Goal: Communication & Community: Answer question/provide support

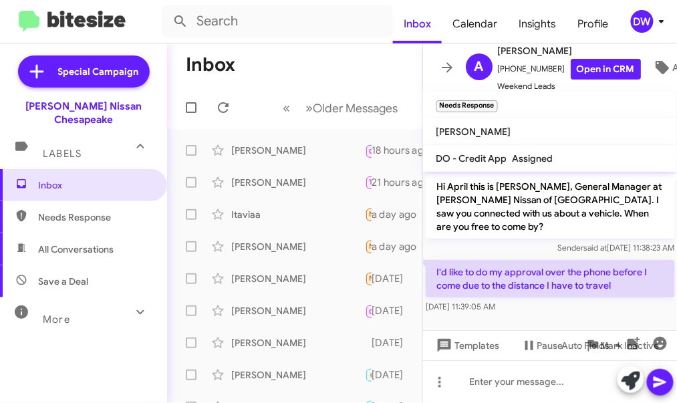
click at [230, 88] on mat-toolbar-row "« Previous » Next Older Messages" at bounding box center [294, 107] width 255 height 43
click at [229, 103] on icon at bounding box center [223, 108] width 16 height 16
click at [221, 110] on icon at bounding box center [223, 108] width 16 height 16
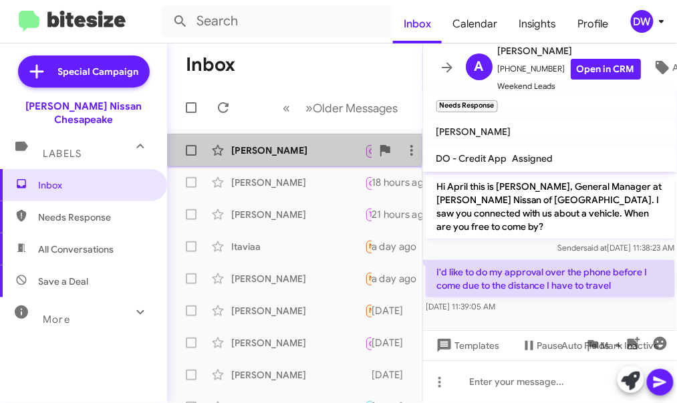
click at [257, 150] on div "[PERSON_NAME]" at bounding box center [298, 150] width 134 height 13
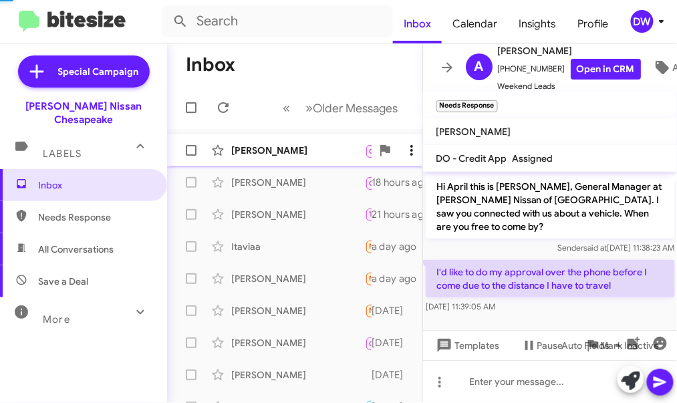
scroll to position [444, 0]
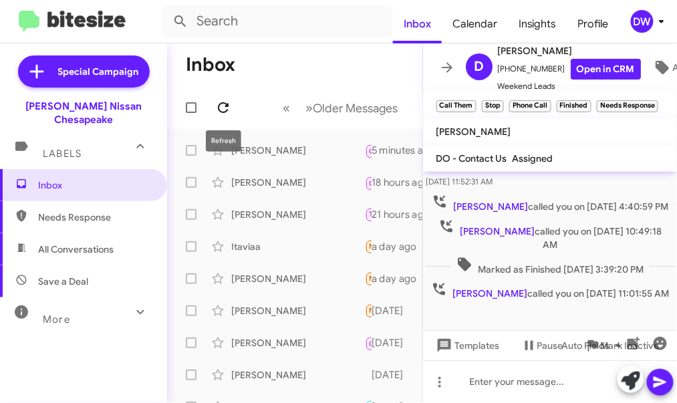
click at [223, 108] on icon at bounding box center [223, 108] width 16 height 16
click at [227, 110] on icon at bounding box center [223, 107] width 11 height 11
click at [227, 108] on icon at bounding box center [223, 108] width 16 height 16
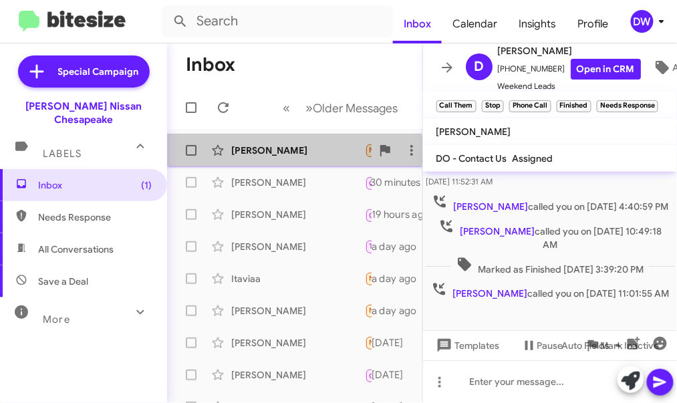
click at [276, 151] on div "[PERSON_NAME]" at bounding box center [298, 150] width 134 height 13
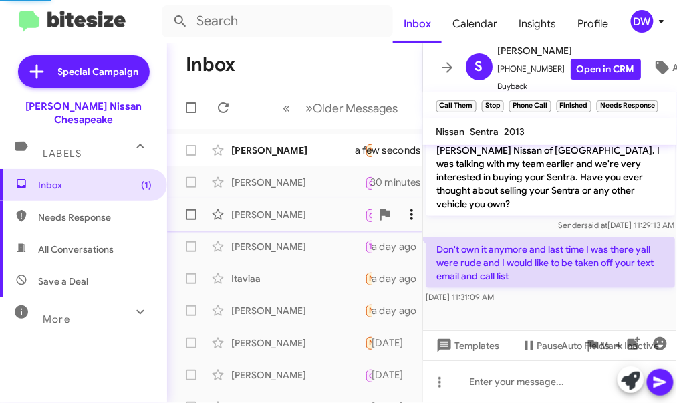
scroll to position [356, 0]
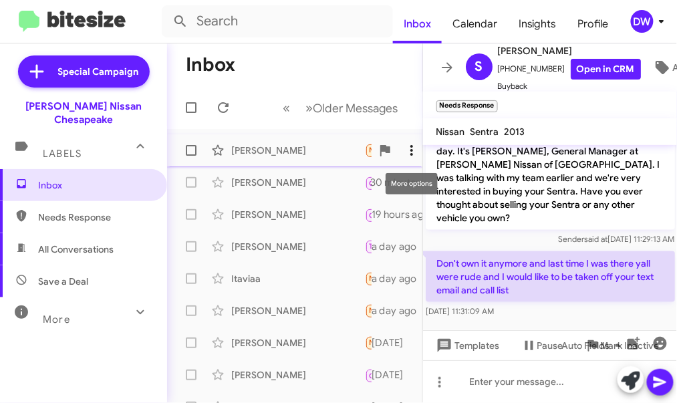
click at [415, 150] on icon at bounding box center [412, 150] width 16 height 16
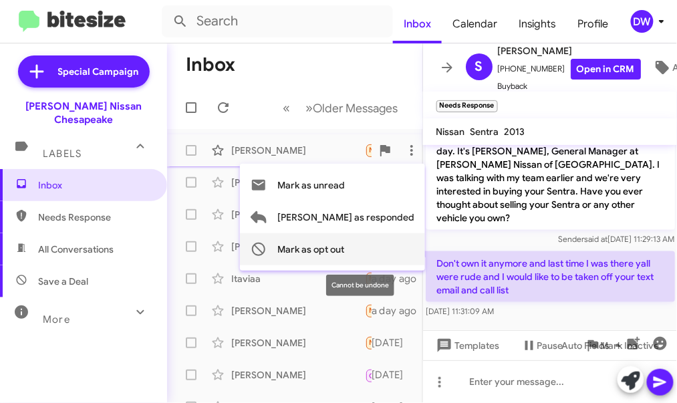
click at [344, 245] on span "Mark as opt out" at bounding box center [310, 249] width 67 height 32
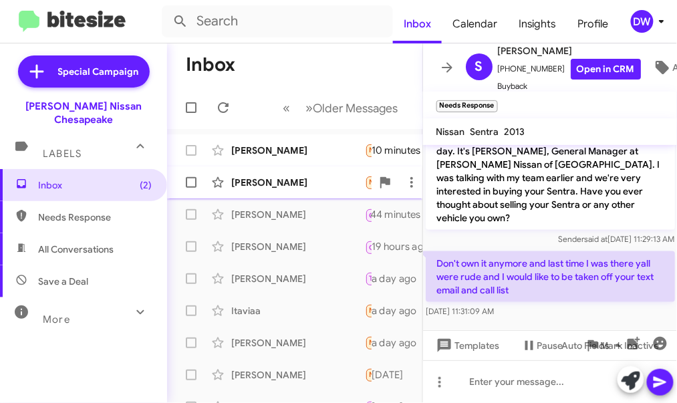
click at [336, 171] on div "[PERSON_NAME] Needs Response Yes 11 minutes ago" at bounding box center [295, 182] width 234 height 27
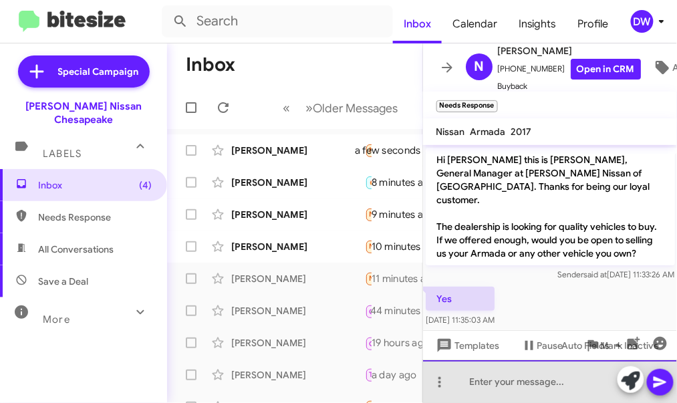
click at [492, 376] on div at bounding box center [550, 381] width 255 height 43
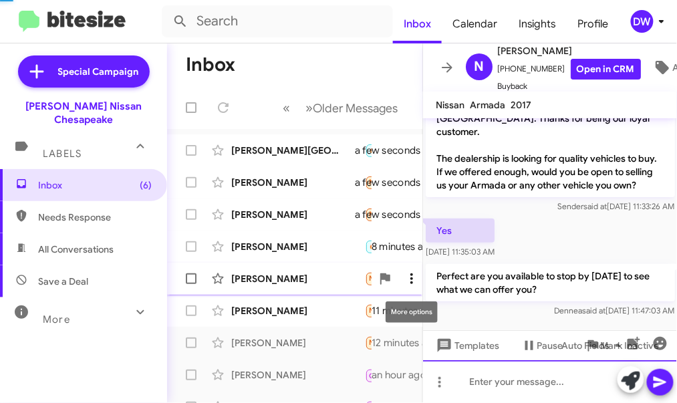
scroll to position [27, 0]
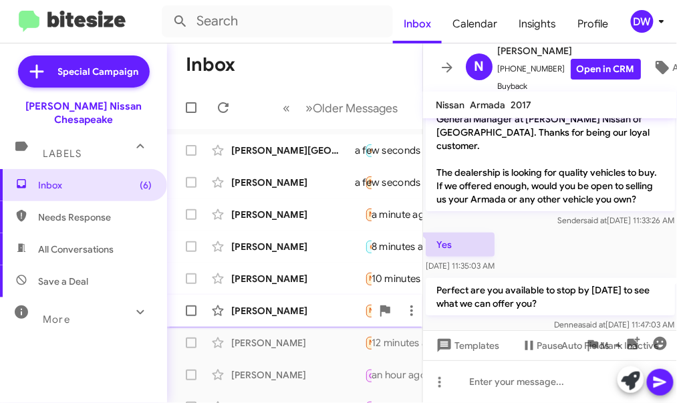
click at [328, 304] on div "[PERSON_NAME]" at bounding box center [298, 310] width 134 height 13
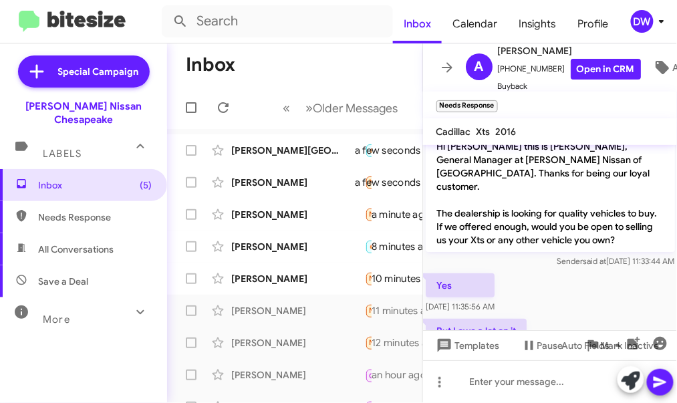
scroll to position [41, 0]
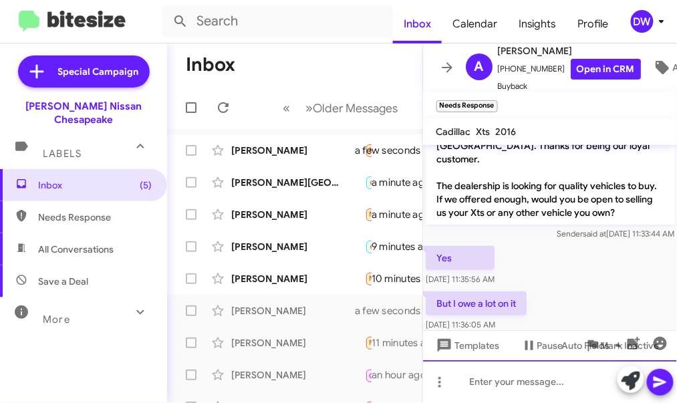
click at [497, 389] on div at bounding box center [550, 381] width 255 height 43
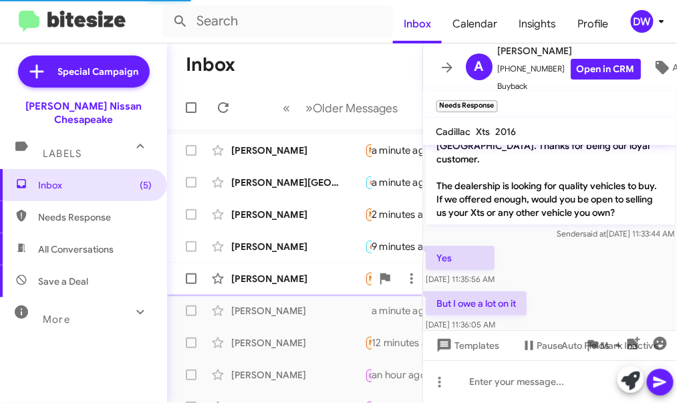
click at [349, 281] on div "[PERSON_NAME]" at bounding box center [298, 278] width 134 height 13
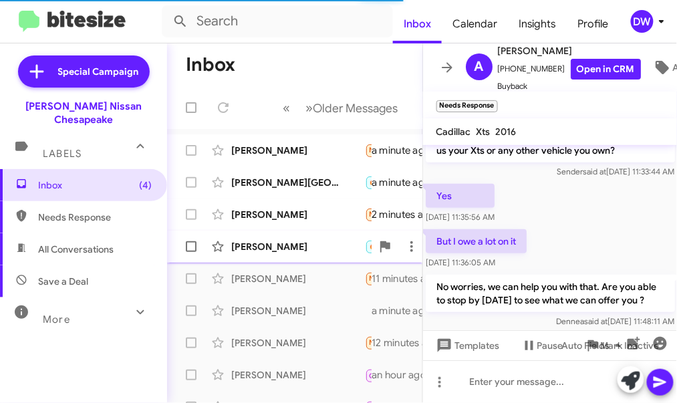
click at [249, 239] on div "[PERSON_NAME] 🔥 Hot Important Needs Response Already been up there [PERSON_NAME…" at bounding box center [295, 246] width 234 height 27
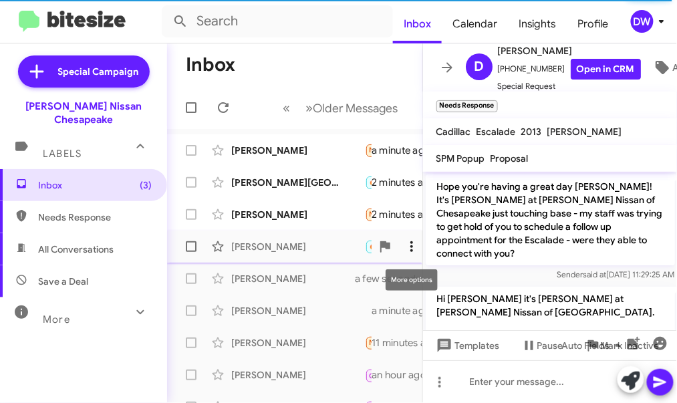
click at [409, 250] on icon at bounding box center [412, 247] width 16 height 16
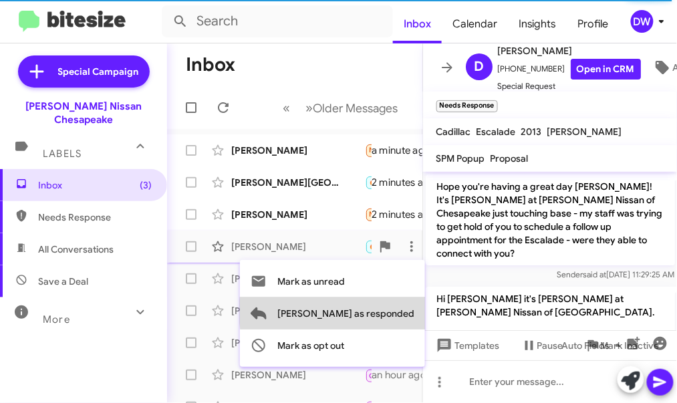
click at [401, 312] on span "[PERSON_NAME] as responded" at bounding box center [345, 314] width 137 height 32
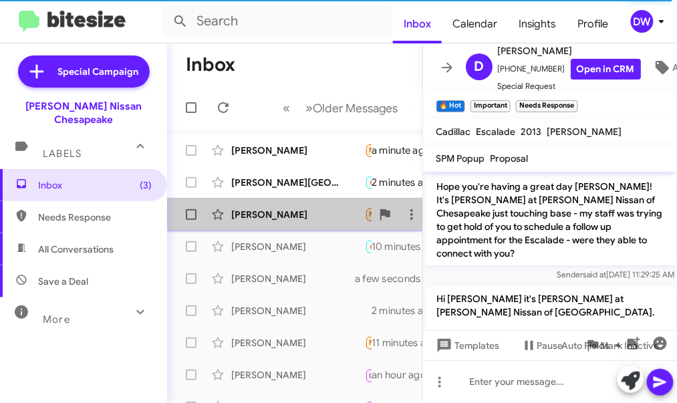
click at [306, 223] on div "[PERSON_NAME] Needs Response Hi, I'm gonna try but can't give a definite time. …" at bounding box center [295, 214] width 234 height 27
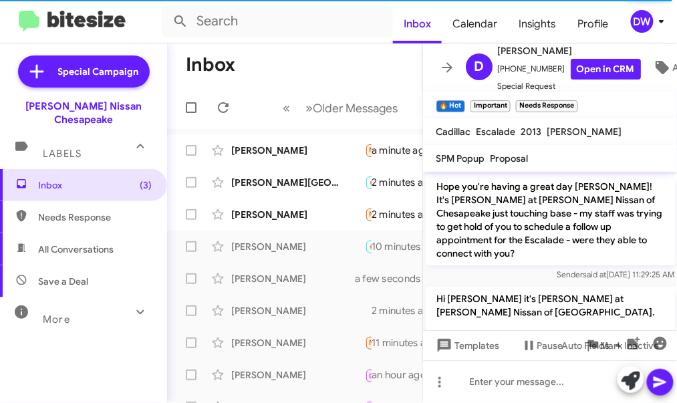
scroll to position [67, 0]
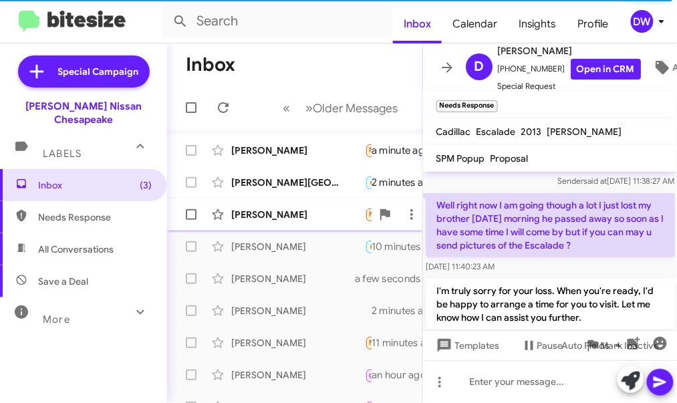
click at [298, 215] on div "[PERSON_NAME]" at bounding box center [298, 214] width 134 height 13
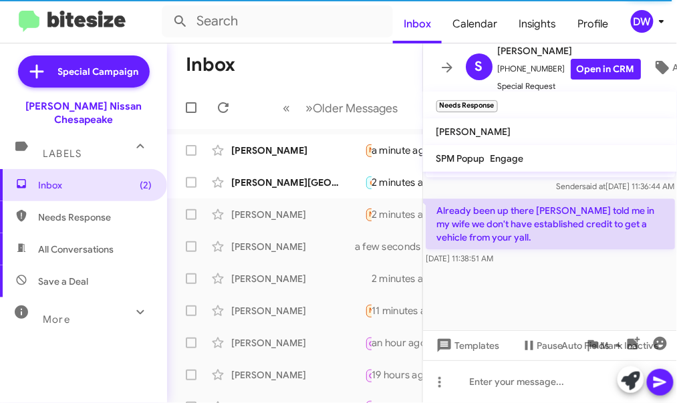
scroll to position [295, 0]
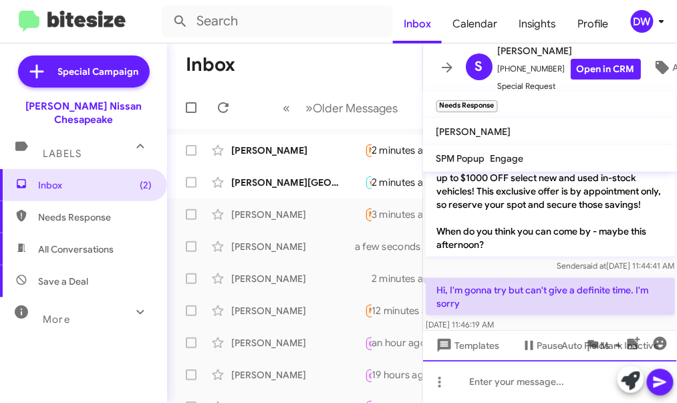
click at [516, 381] on div at bounding box center [550, 381] width 255 height 43
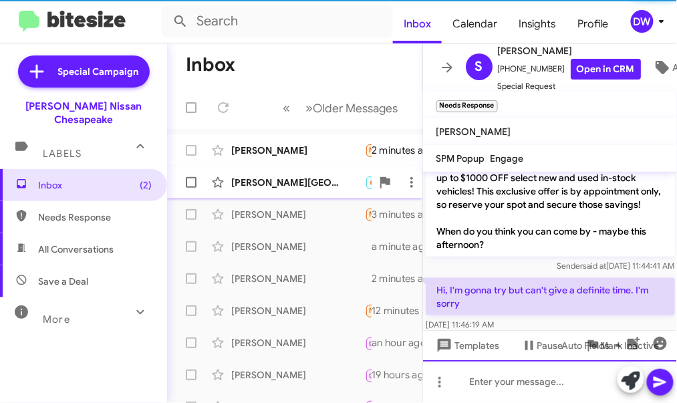
scroll to position [0, 0]
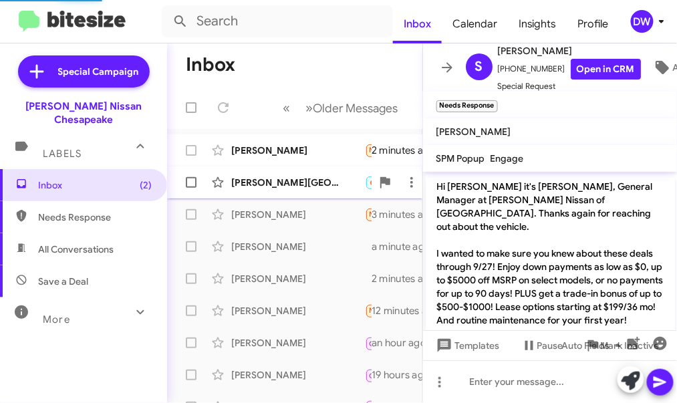
click at [292, 189] on div "[PERSON_NAME] 🔥 Hot Needs Response I'm off at 630p and will be there to sign pa…" at bounding box center [295, 182] width 234 height 27
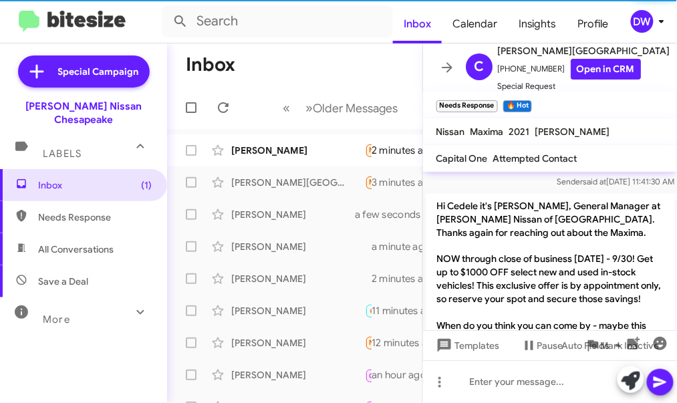
scroll to position [580, 0]
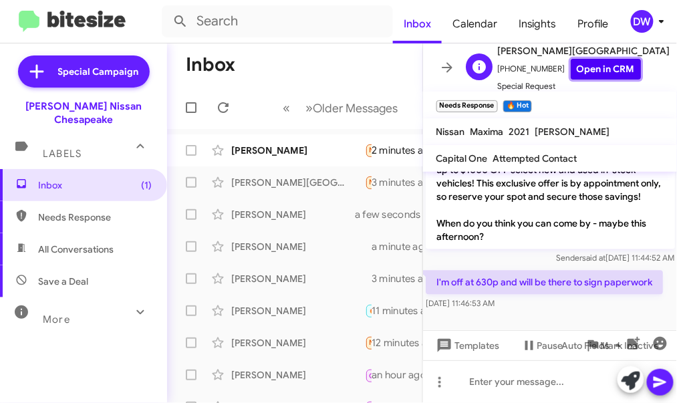
click at [590, 62] on link "Open in CRM" at bounding box center [606, 69] width 70 height 21
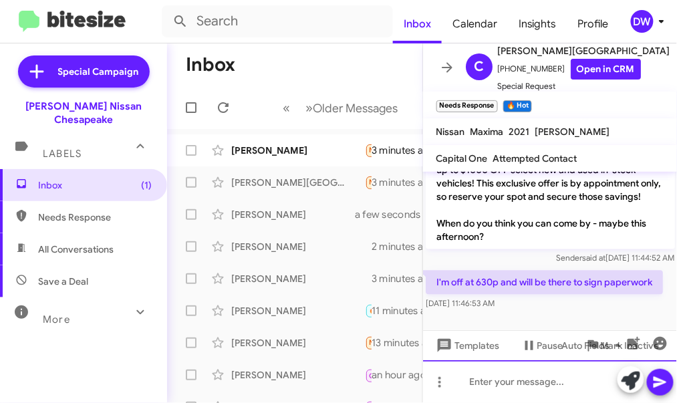
click at [476, 379] on div at bounding box center [550, 381] width 255 height 43
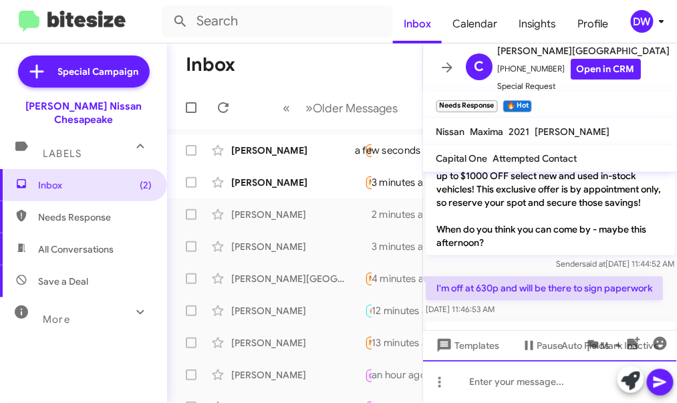
scroll to position [642, 0]
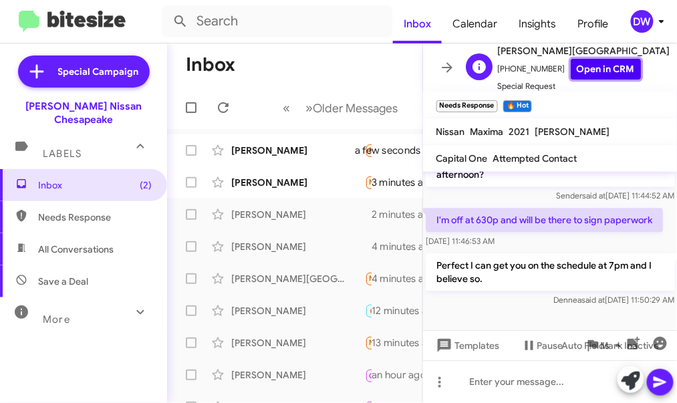
click at [577, 71] on link "Open in CRM" at bounding box center [606, 69] width 70 height 21
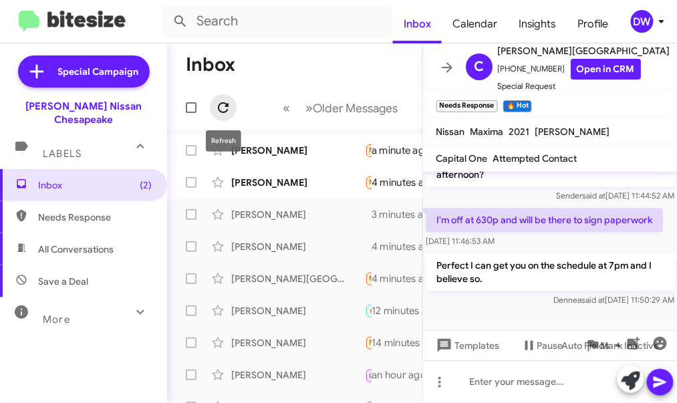
click at [223, 103] on icon at bounding box center [223, 107] width 11 height 11
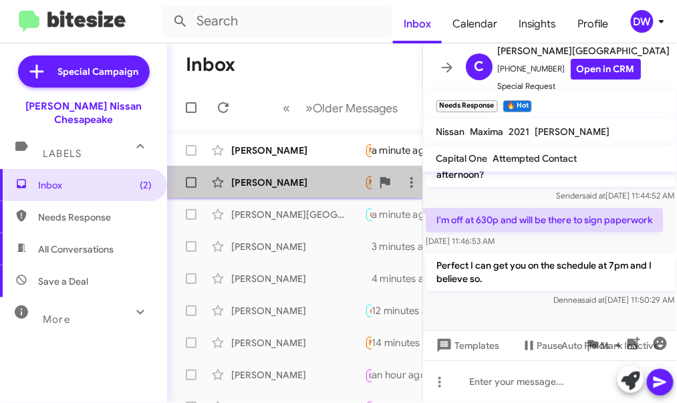
click at [264, 183] on div "[PERSON_NAME]" at bounding box center [298, 182] width 134 height 13
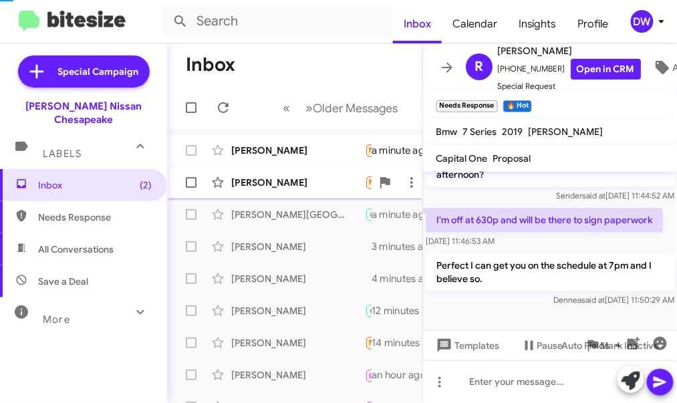
scroll to position [330, 0]
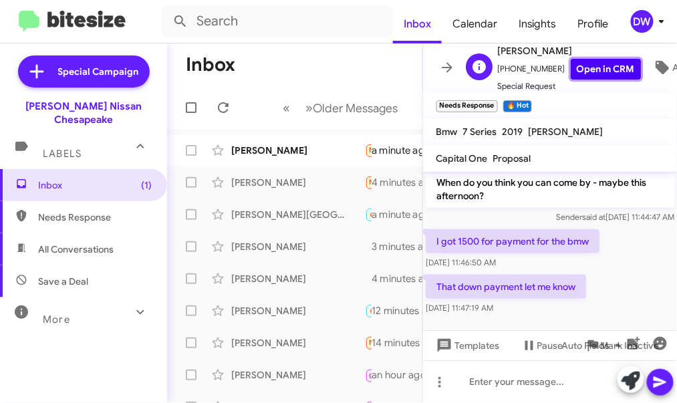
click at [592, 68] on link "Open in CRM" at bounding box center [606, 69] width 70 height 21
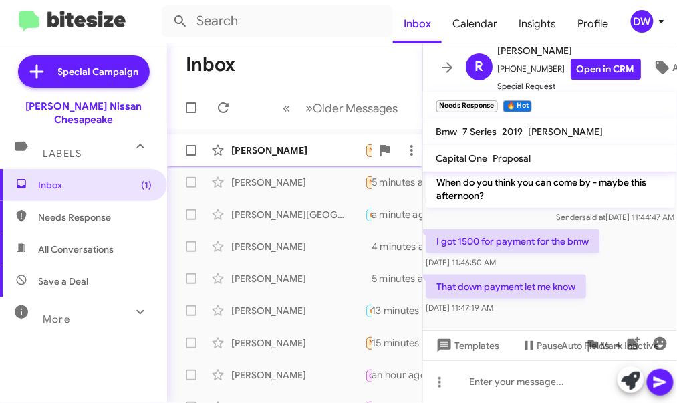
click at [281, 156] on div "[PERSON_NAME]" at bounding box center [298, 150] width 134 height 13
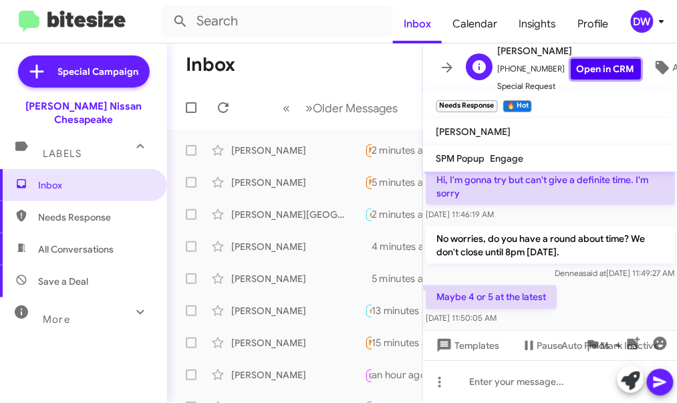
click at [592, 72] on link "Open in CRM" at bounding box center [606, 69] width 70 height 21
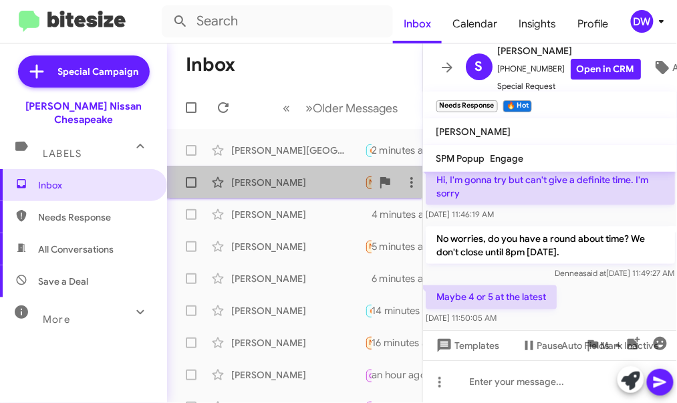
click at [284, 185] on div "[PERSON_NAME]" at bounding box center [298, 182] width 134 height 13
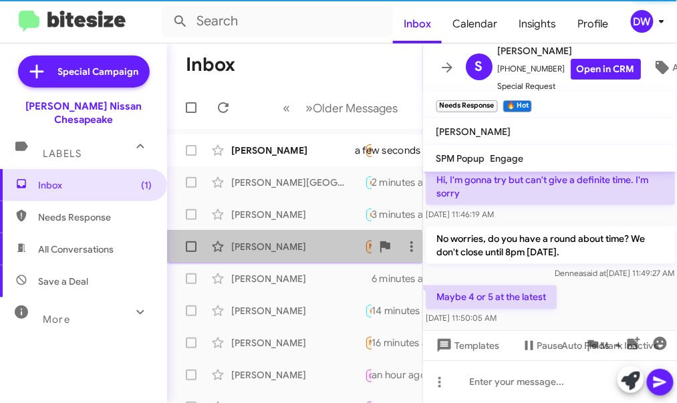
click at [278, 257] on div "[PERSON_NAME] Needs Response 🔥 Hot That down payment let me know 6 minutes ago" at bounding box center [295, 246] width 234 height 27
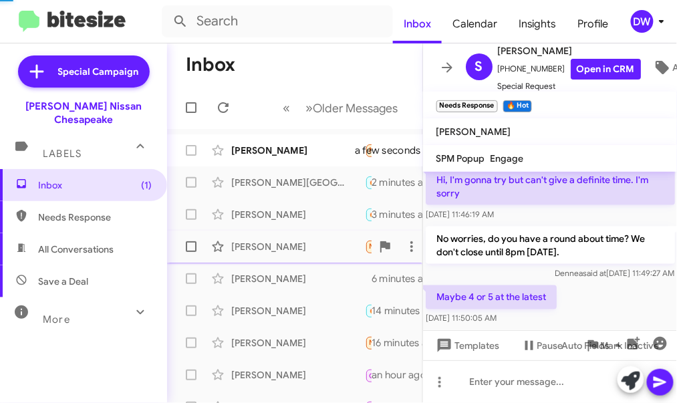
scroll to position [330, 0]
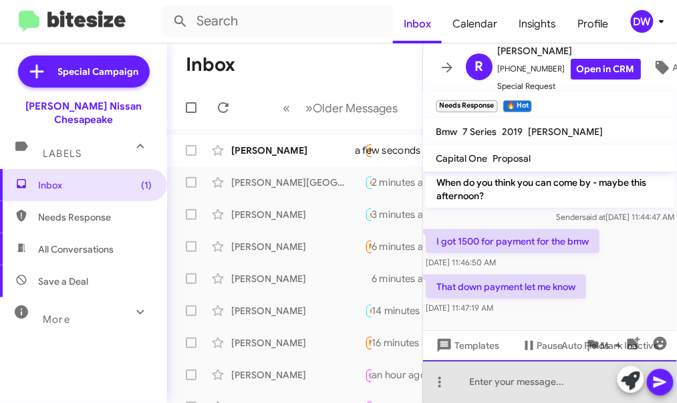
click at [544, 379] on div at bounding box center [550, 381] width 255 height 43
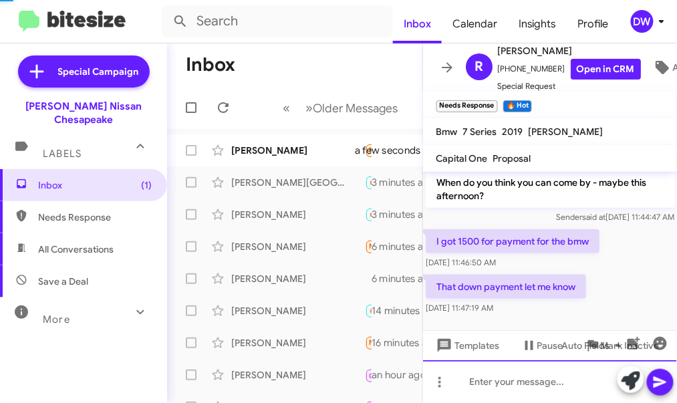
scroll to position [0, 0]
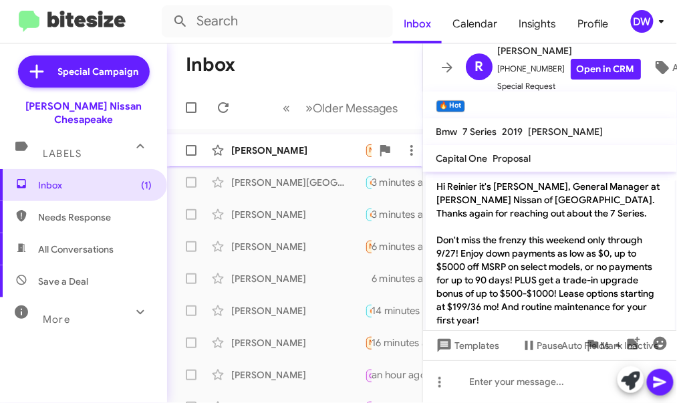
click at [304, 156] on div "[PERSON_NAME]" at bounding box center [298, 150] width 134 height 13
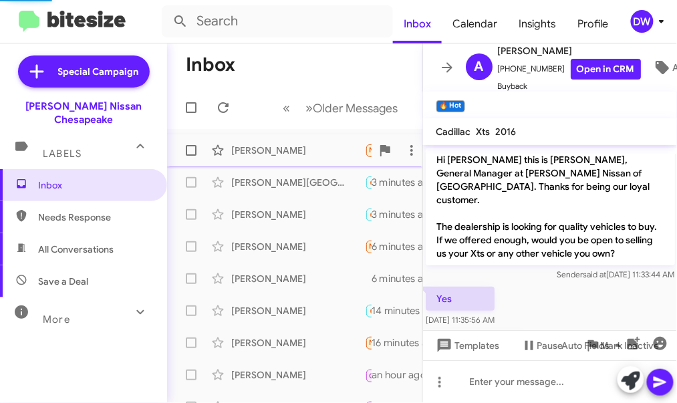
scroll to position [151, 0]
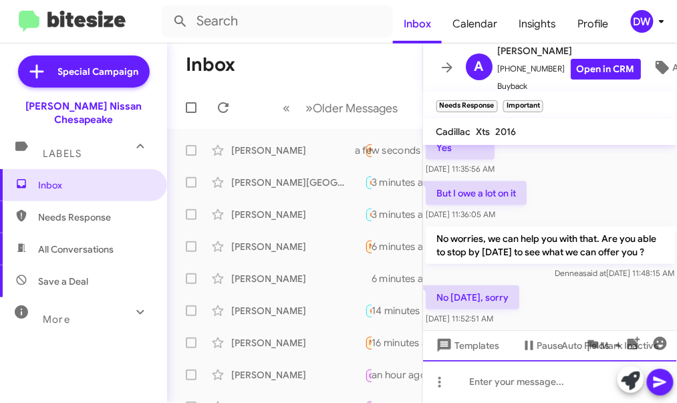
click at [501, 387] on div at bounding box center [550, 381] width 255 height 43
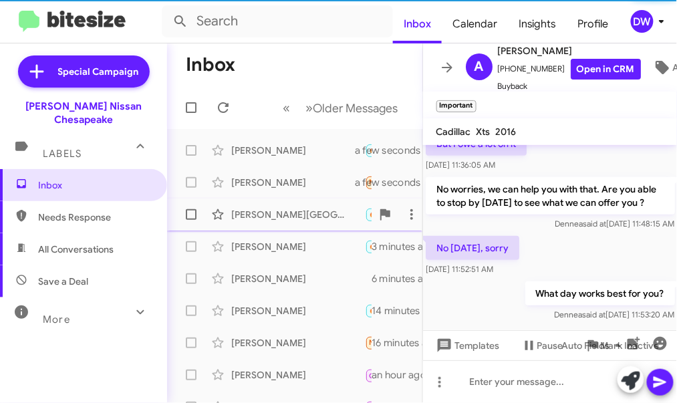
click at [302, 211] on div "[PERSON_NAME][GEOGRAPHIC_DATA]" at bounding box center [298, 214] width 134 height 13
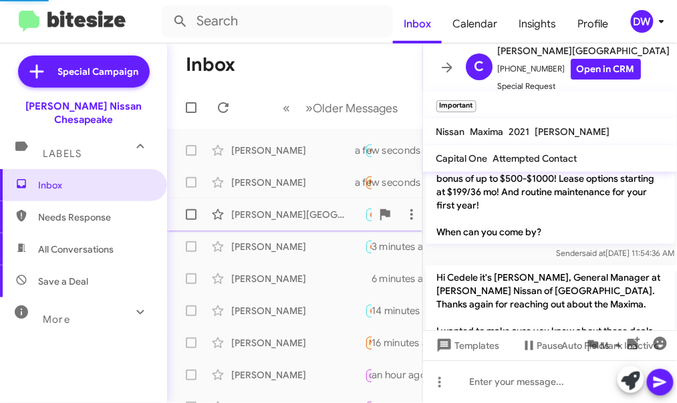
scroll to position [642, 0]
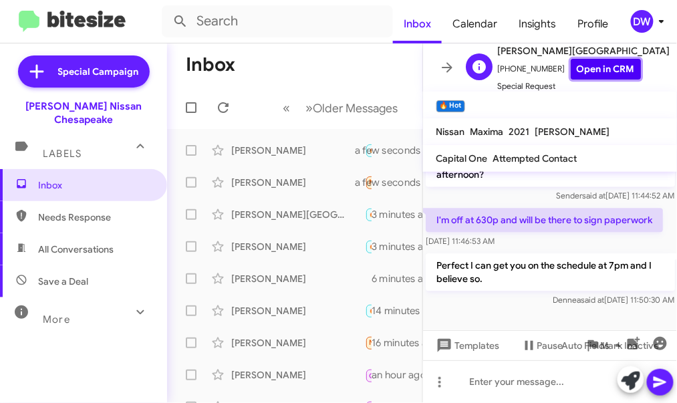
click at [598, 69] on link "Open in CRM" at bounding box center [606, 69] width 70 height 21
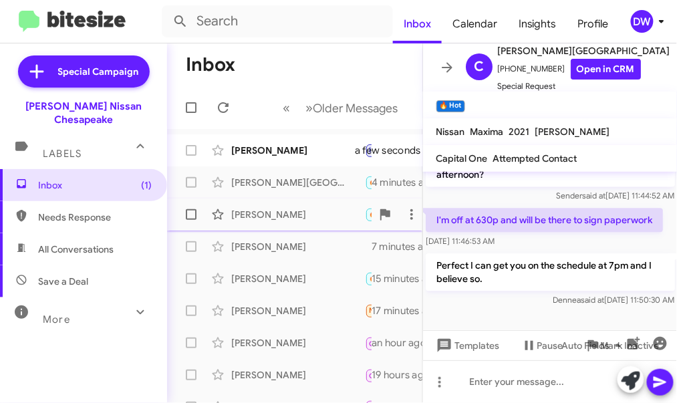
click at [300, 225] on div "[PERSON_NAME] 🔥 Hot Maybe 4 or 5 at the latest 4 minutes ago" at bounding box center [295, 214] width 234 height 27
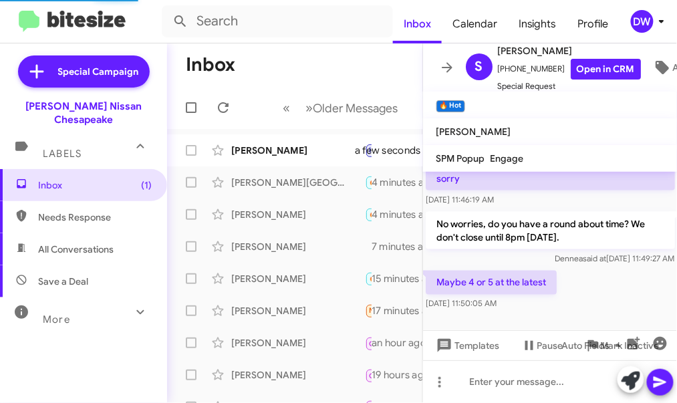
scroll to position [405, 0]
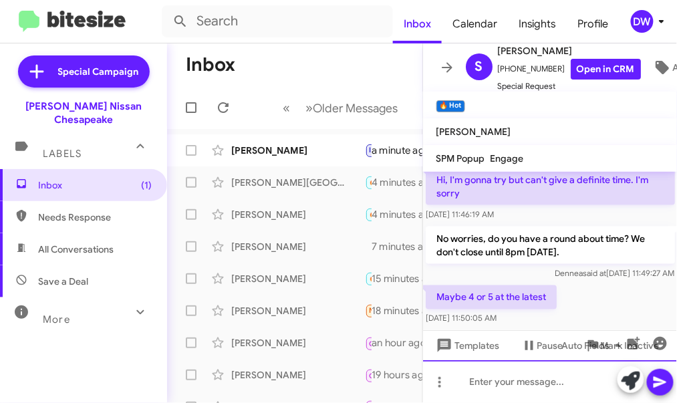
click at [485, 379] on div at bounding box center [550, 381] width 255 height 43
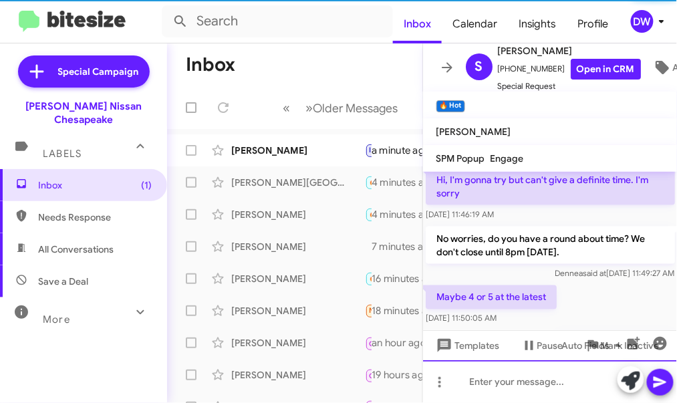
scroll to position [0, 0]
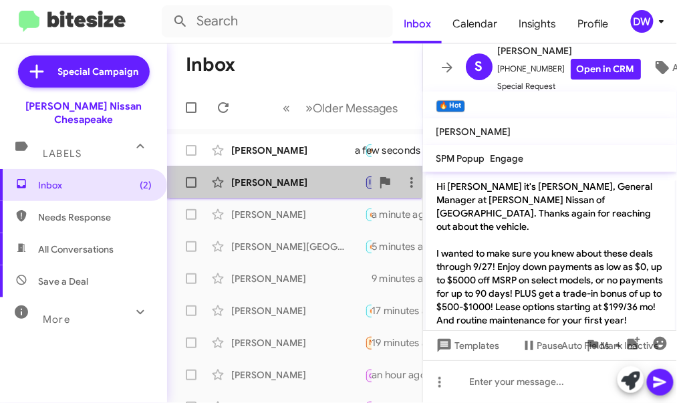
click at [291, 175] on div "[PERSON_NAME] Important Needs Response 🔥 Hot [DATE]" at bounding box center [295, 182] width 234 height 27
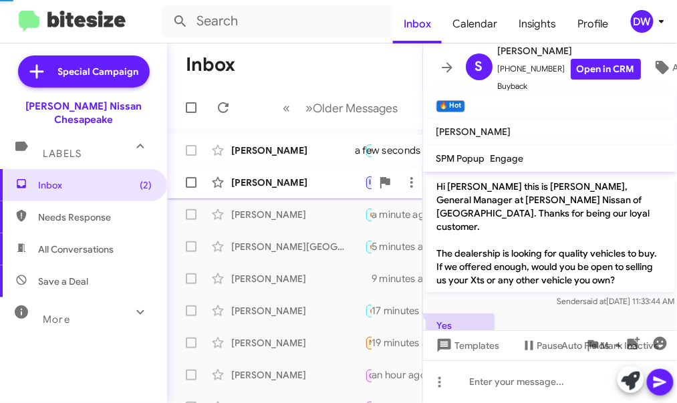
scroll to position [249, 0]
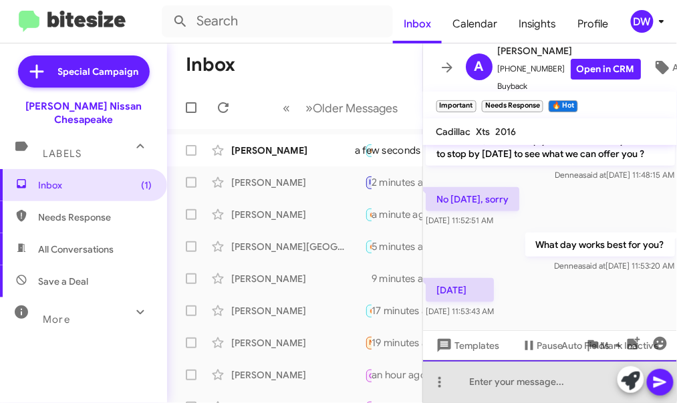
click at [492, 381] on div at bounding box center [550, 381] width 255 height 43
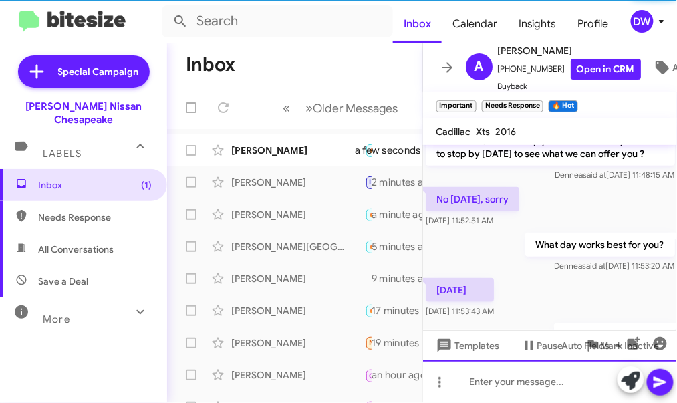
scroll to position [0, 0]
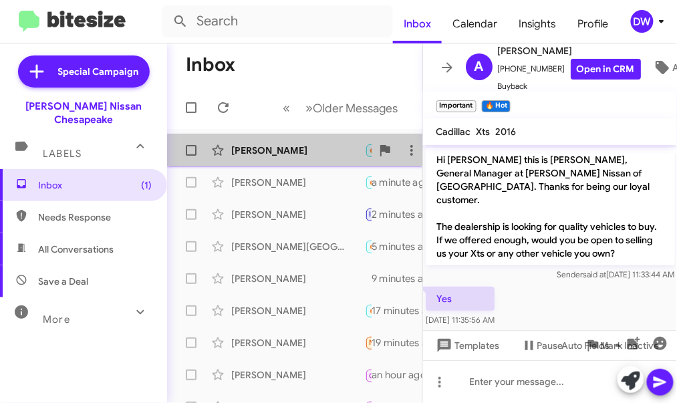
click at [299, 153] on div "[PERSON_NAME]" at bounding box center [298, 150] width 134 height 13
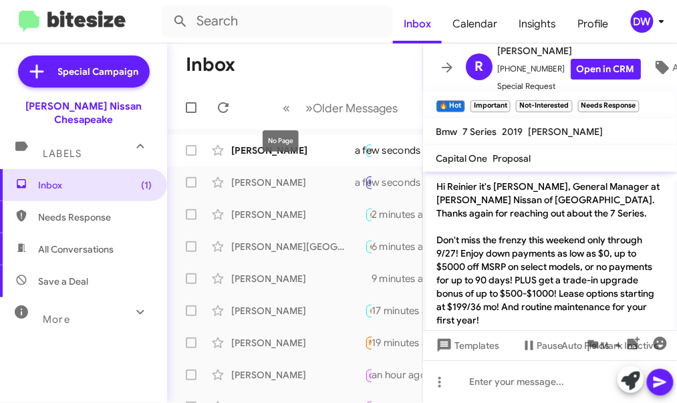
click at [277, 141] on div "No Page" at bounding box center [281, 140] width 36 height 21
click at [253, 144] on mat-tooltip-component "No Page" at bounding box center [280, 141] width 55 height 40
click at [311, 150] on div "[PERSON_NAME]" at bounding box center [298, 150] width 134 height 13
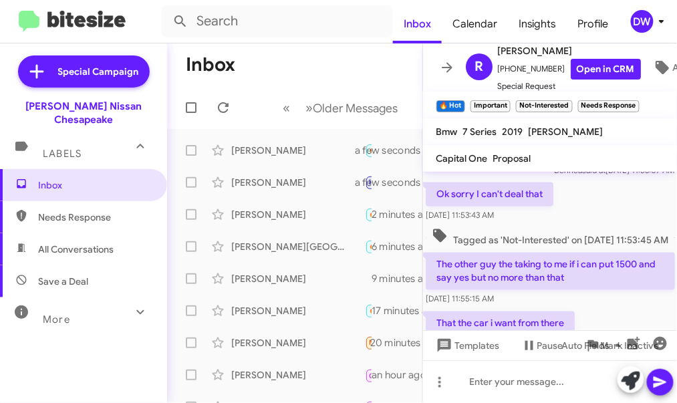
scroll to position [580, 0]
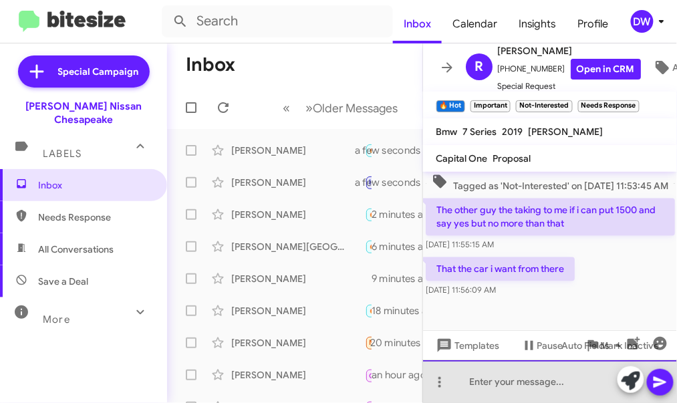
click at [495, 397] on div at bounding box center [550, 381] width 255 height 43
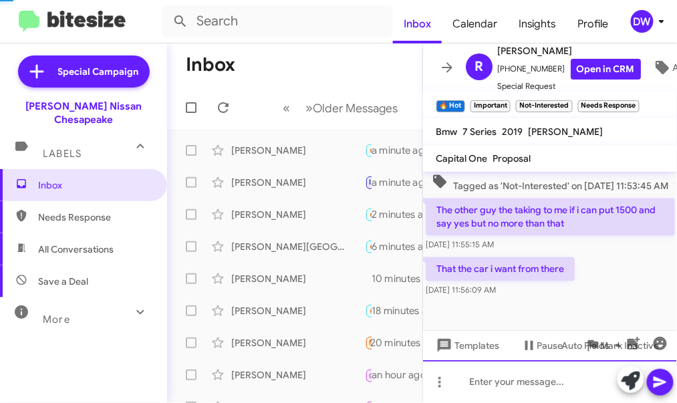
scroll to position [0, 0]
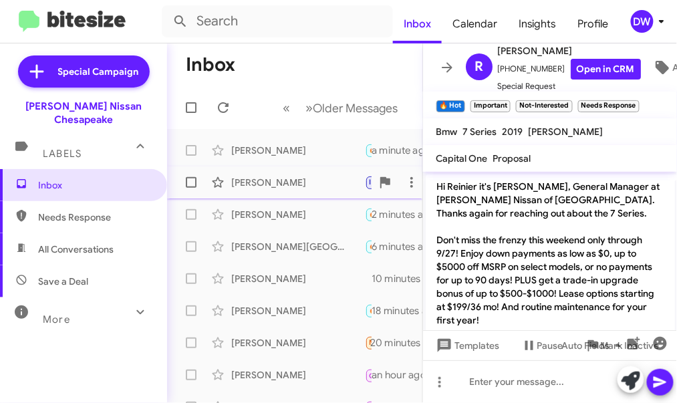
click at [251, 185] on div "[PERSON_NAME]" at bounding box center [298, 182] width 134 height 13
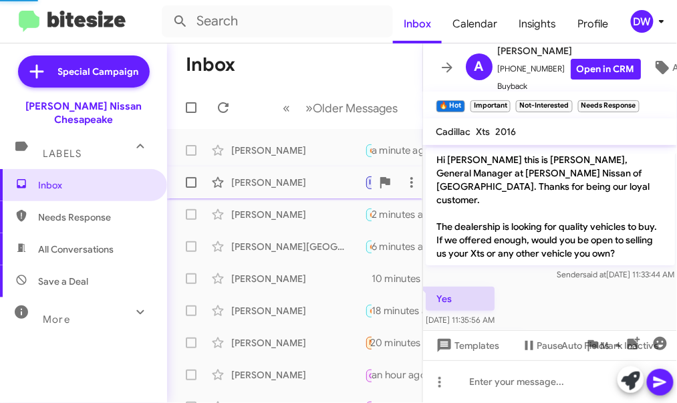
scroll to position [387, 0]
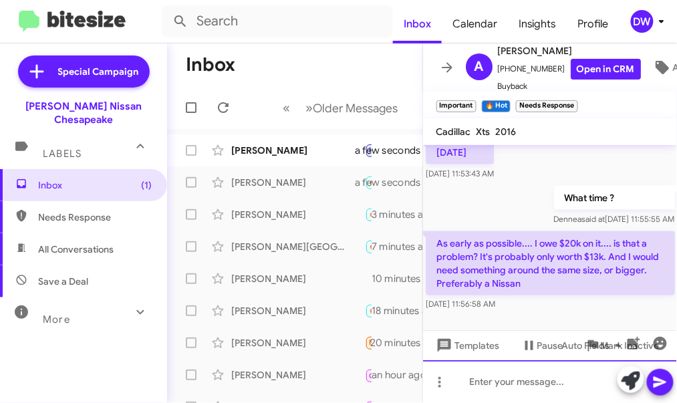
click at [475, 387] on div at bounding box center [550, 381] width 255 height 43
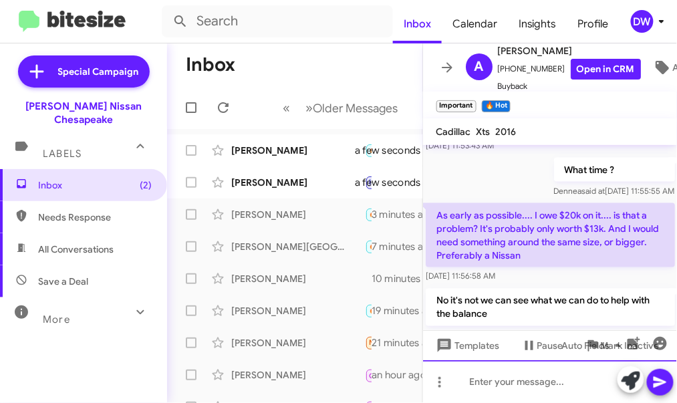
scroll to position [498, 0]
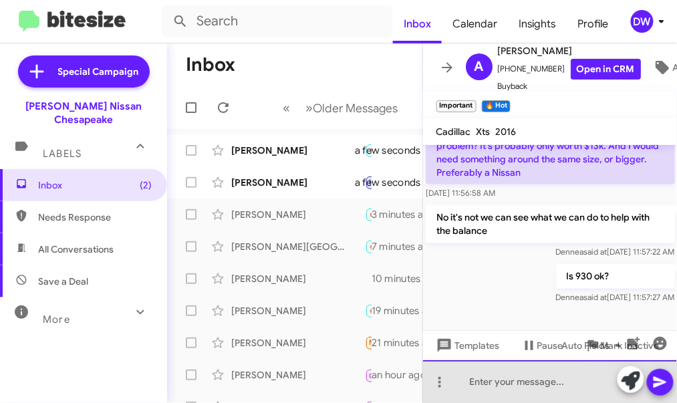
click at [464, 375] on div at bounding box center [550, 381] width 255 height 43
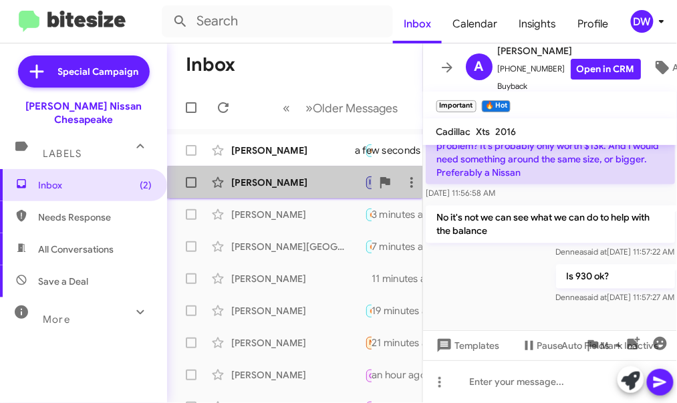
click at [310, 188] on div "[PERSON_NAME]" at bounding box center [298, 182] width 134 height 13
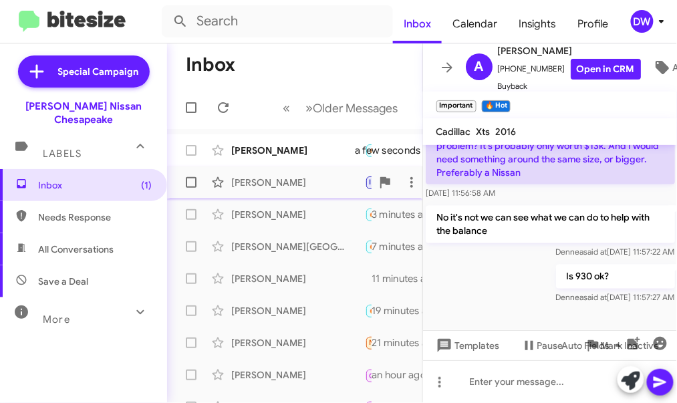
click at [319, 188] on div "[PERSON_NAME]" at bounding box center [298, 182] width 134 height 13
click at [318, 157] on div "[PERSON_NAME] 🔥 Hot Important Not-Interested Call Them Needs Response If the fu…" at bounding box center [295, 150] width 234 height 27
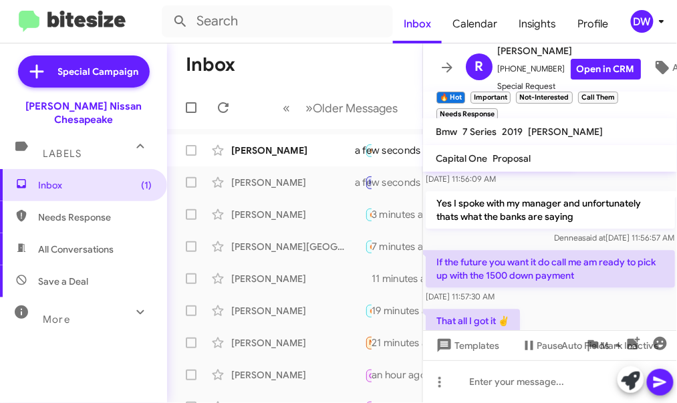
scroll to position [754, 0]
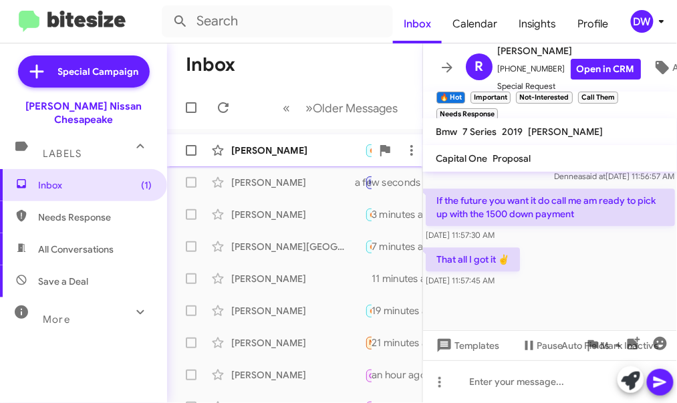
click at [303, 144] on div "[PERSON_NAME]" at bounding box center [298, 150] width 134 height 13
click at [288, 176] on div "[PERSON_NAME]" at bounding box center [298, 182] width 134 height 13
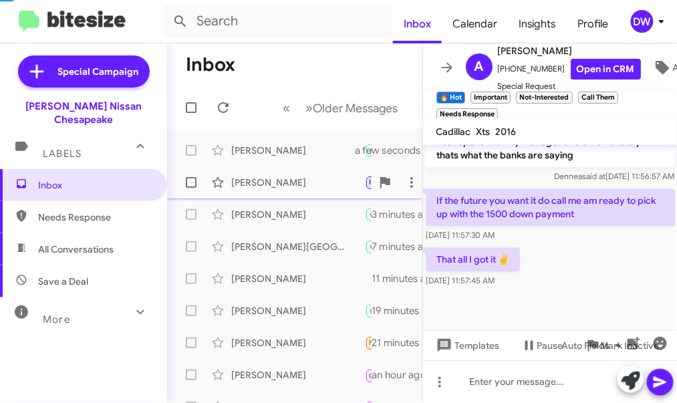
scroll to position [498, 0]
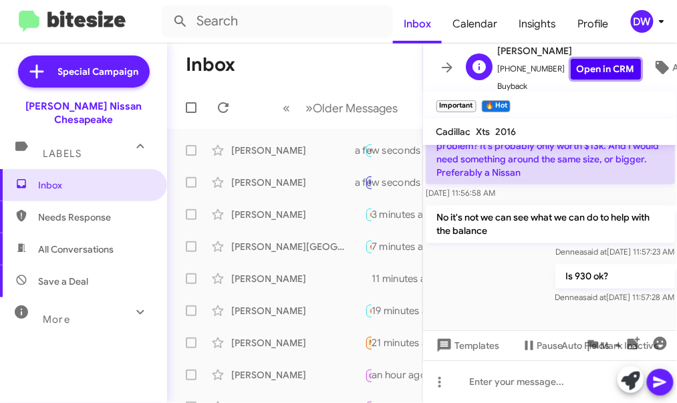
click at [592, 70] on link "Open in CRM" at bounding box center [606, 69] width 70 height 21
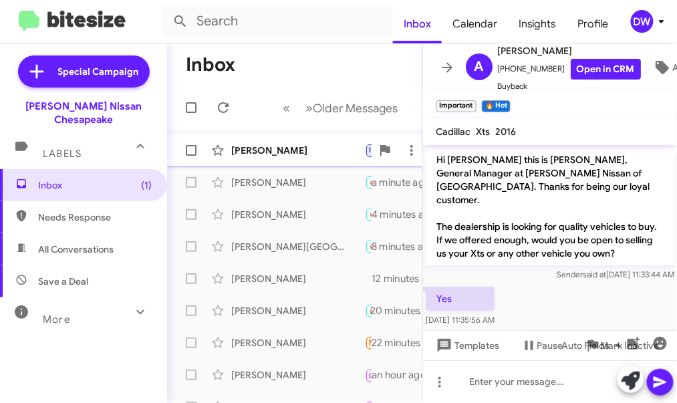
click at [306, 150] on div "[PERSON_NAME]" at bounding box center [298, 150] width 134 height 13
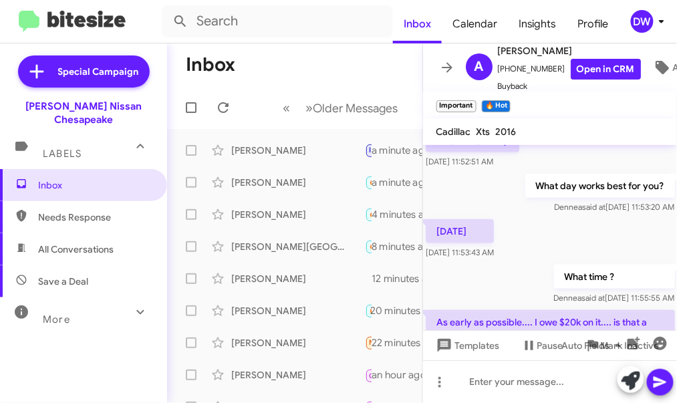
scroll to position [547, 0]
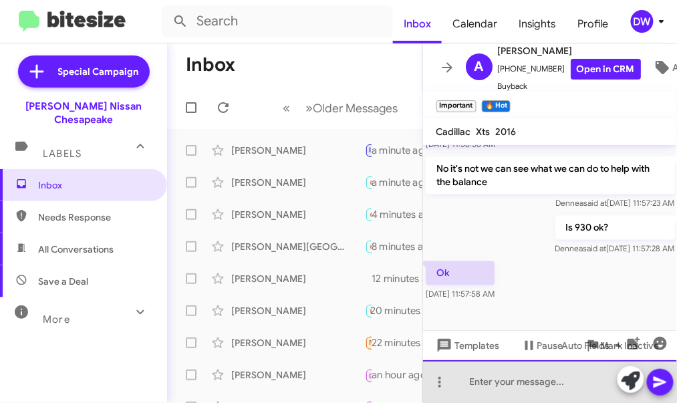
click at [505, 384] on div at bounding box center [550, 381] width 255 height 43
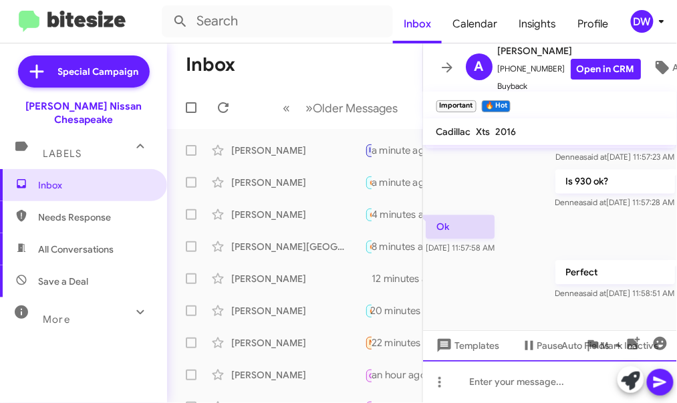
scroll to position [595, 0]
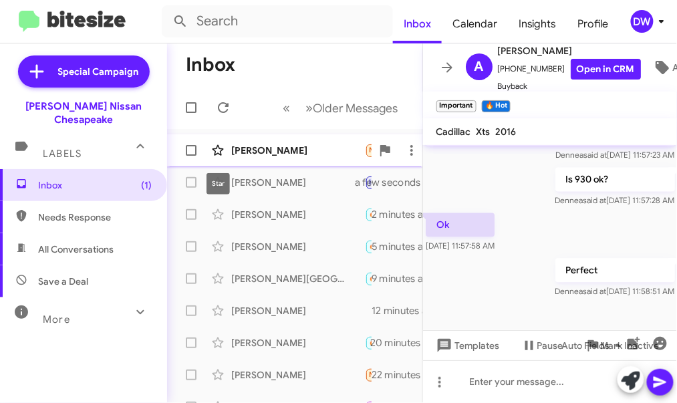
click at [231, 152] on span at bounding box center [218, 150] width 27 height 16
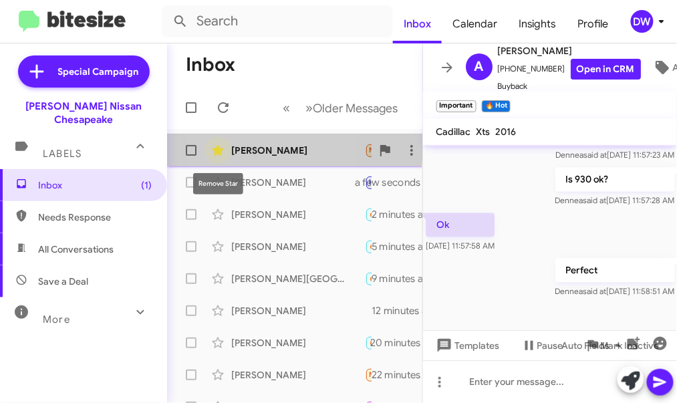
click at [220, 147] on icon at bounding box center [218, 150] width 16 height 16
click at [285, 154] on div "[PERSON_NAME]" at bounding box center [298, 150] width 134 height 13
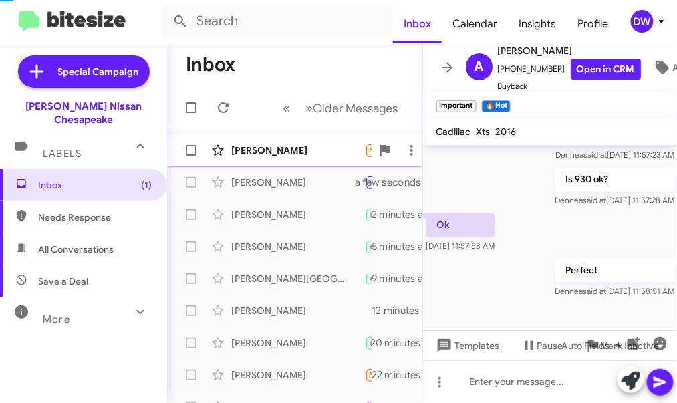
scroll to position [139, 0]
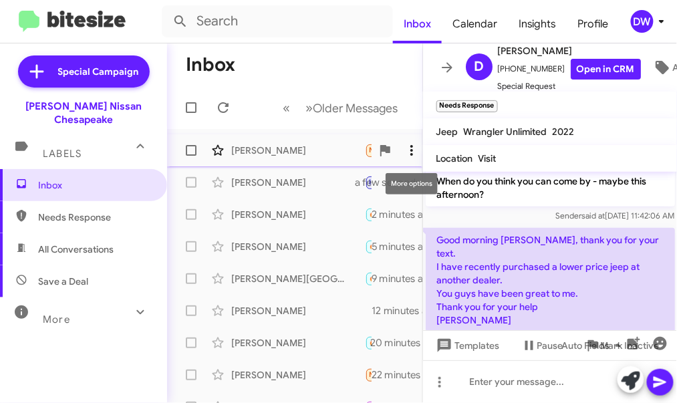
click at [411, 147] on icon at bounding box center [412, 150] width 16 height 16
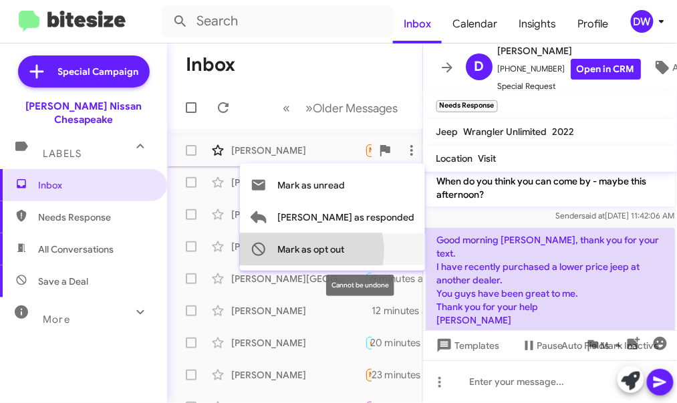
click at [344, 251] on span "Mark as opt out" at bounding box center [310, 249] width 67 height 32
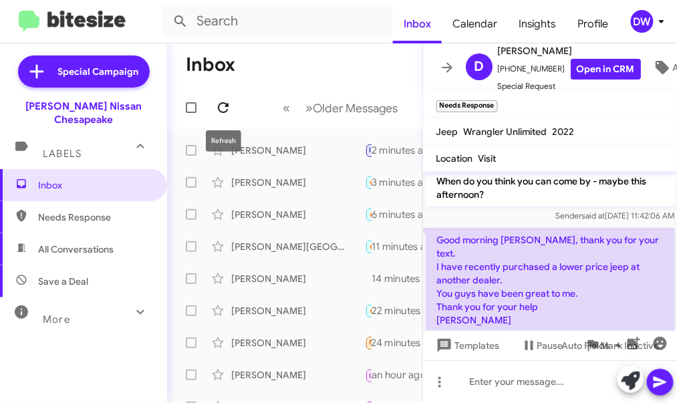
click at [225, 99] on button at bounding box center [223, 107] width 27 height 27
